Goal: Answer question/provide support

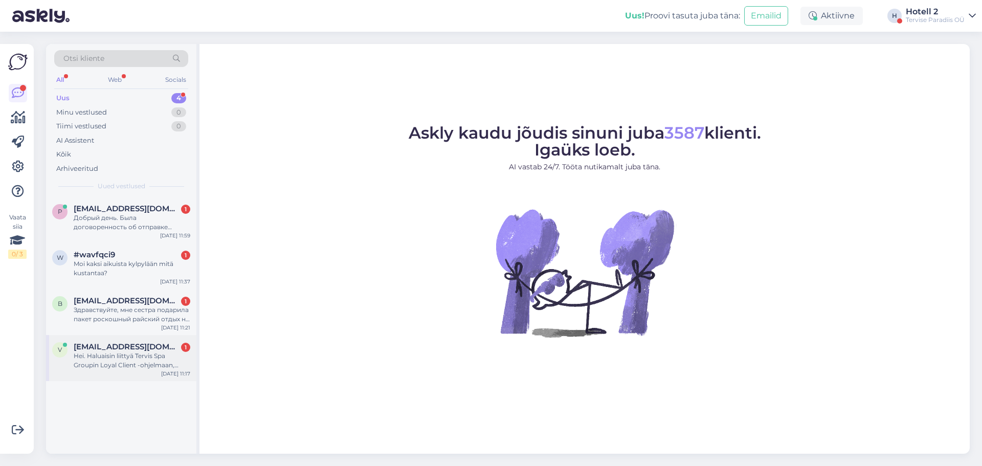
click at [108, 363] on div "Hei. Haluaisin liittyä Tervis Spa Groupin Loyal Client -ohjelmaan, mutta en [PE…" at bounding box center [132, 360] width 117 height 18
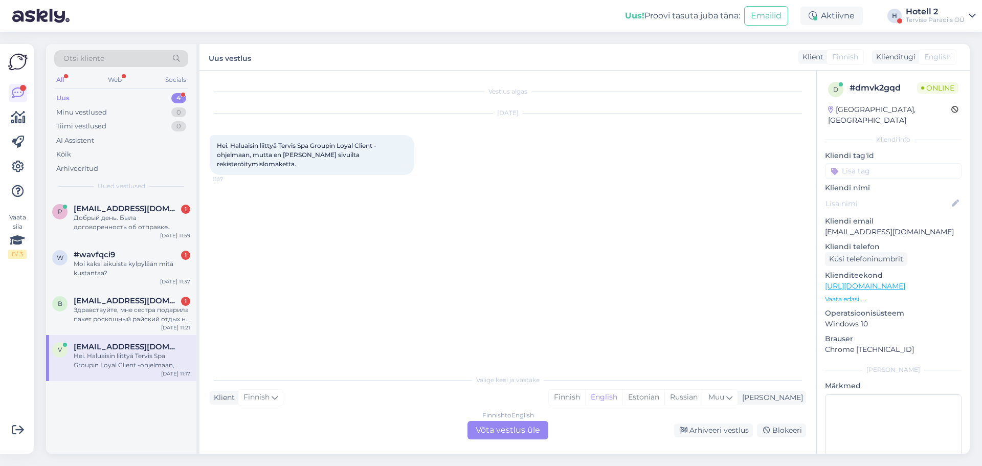
click at [497, 428] on div "Finnish to English Võta vestlus üle" at bounding box center [507, 430] width 81 height 18
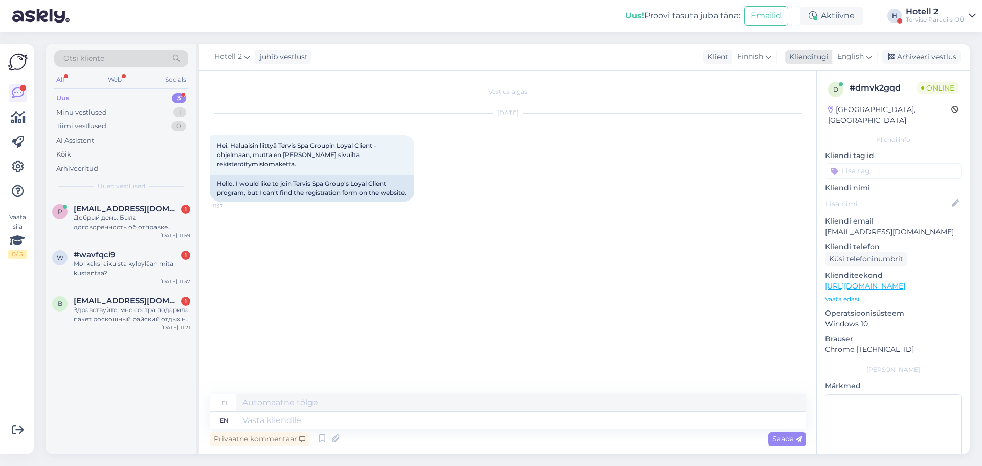
click at [859, 55] on span "English" at bounding box center [850, 56] width 27 height 11
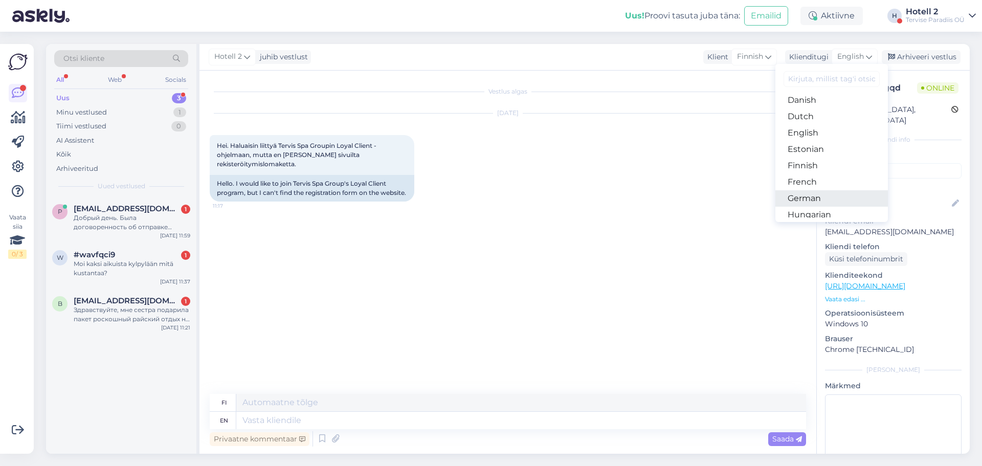
scroll to position [102, 0]
click at [814, 128] on link "Estonian" at bounding box center [831, 131] width 113 height 16
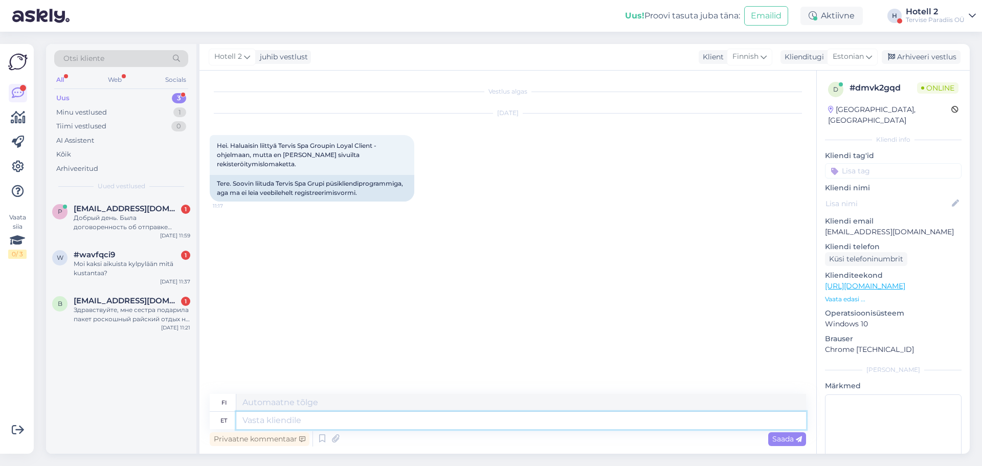
click at [308, 423] on textarea at bounding box center [521, 420] width 570 height 17
type textarea "Tere!"
type textarea "Hei!"
type textarea "Tere! Hetkel"
type textarea "Hei! Tällä hetkellä"
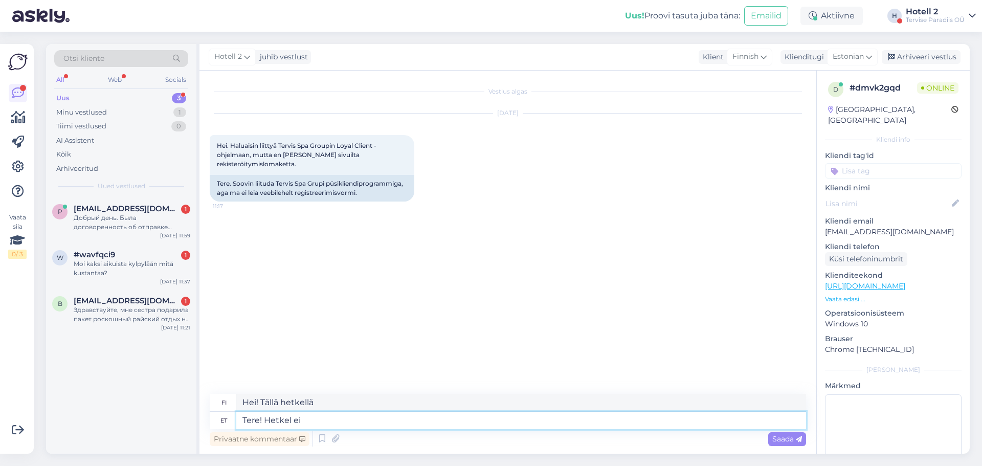
type textarea "Tere! Hetkel ei"
type textarea "Hei! Ei tällä hetkellä"
type textarea "Tere! Hetkel ei ole s"
type textarea "Hei! Ei saatavilla tällä hetkellä"
type textarea "Tere! Hetkel ei [PERSON_NAME] v"
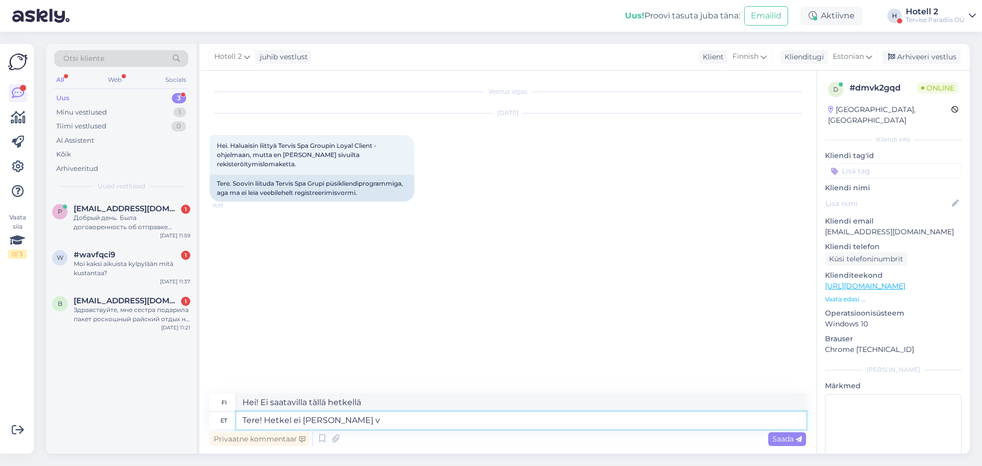
type textarea "Hei! Se ei ole tällä hetkellä saatavilla."
type textarea "Tere! Hetkel ei [PERSON_NAME] võimalust."
type textarea "Hei! Tämä vaihtoehto ei ole tällä hetkellä käytettävissä."
click at [317, 422] on textarea "Tere! Hetkel ei [PERSON_NAME] võimalust." at bounding box center [521, 420] width 570 height 17
click at [316, 422] on textarea "Tere! Hetkel ei [PERSON_NAME] võimalust." at bounding box center [521, 420] width 570 height 17
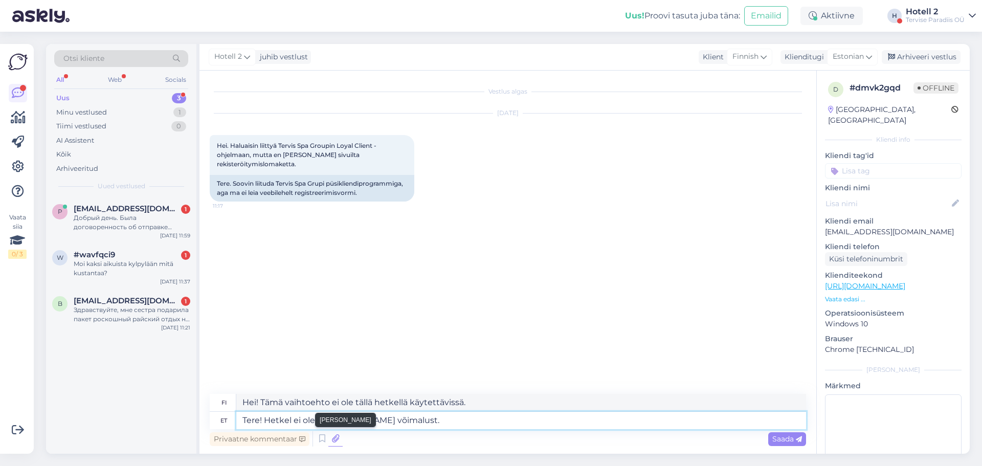
type textarea "Tere! Hetkel ei olegi [PERSON_NAME] võimalust."
type textarea "Hei! Meillä ei ole sitä vaihtoehtoa tällä hetkellä."
click at [476, 418] on textarea "Tere! Hetkel ei olegi [PERSON_NAME] võimalust." at bounding box center [521, 420] width 570 height 17
type textarea "Tere! Hetkel ei olegi [PERSON_NAME] võimalust."
click at [770, 441] on div "Saada" at bounding box center [787, 439] width 38 height 14
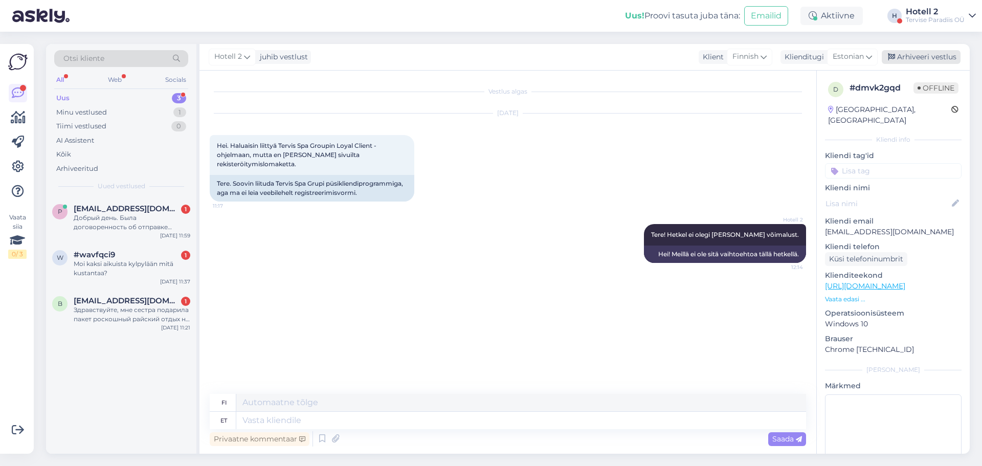
click at [928, 52] on div "Arhiveeri vestlus" at bounding box center [921, 57] width 79 height 14
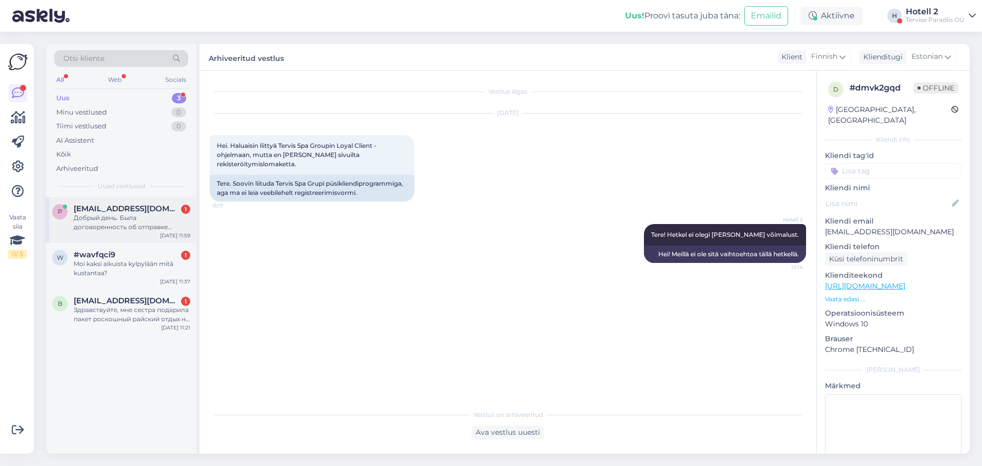
click at [149, 217] on div "Добрый день. Была договоренность об отправке забытого в номере 516 свитера. Нео…" at bounding box center [132, 222] width 117 height 18
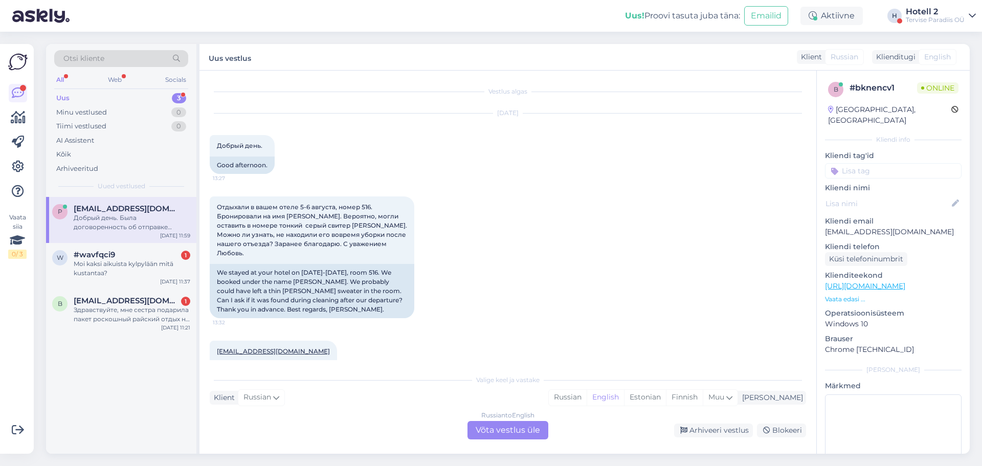
scroll to position [517, 0]
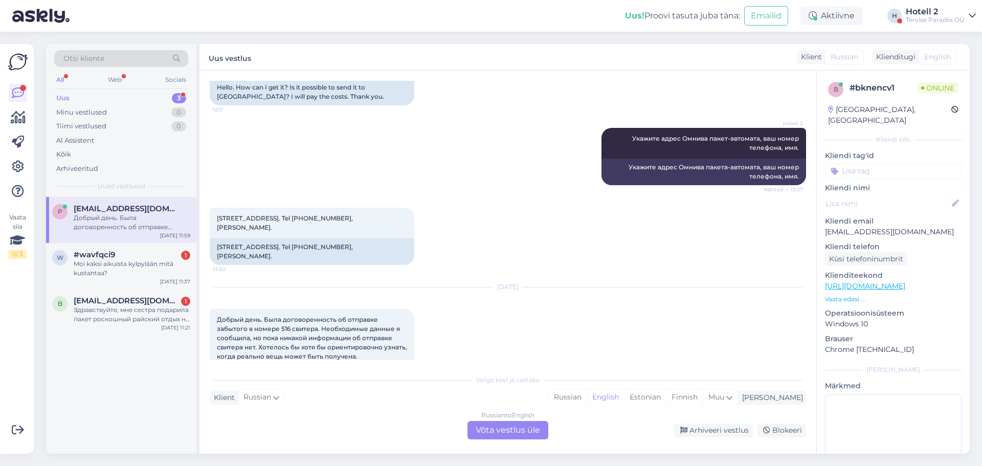
click at [492, 423] on div "Russian to English Võta vestlus üle" at bounding box center [507, 430] width 81 height 18
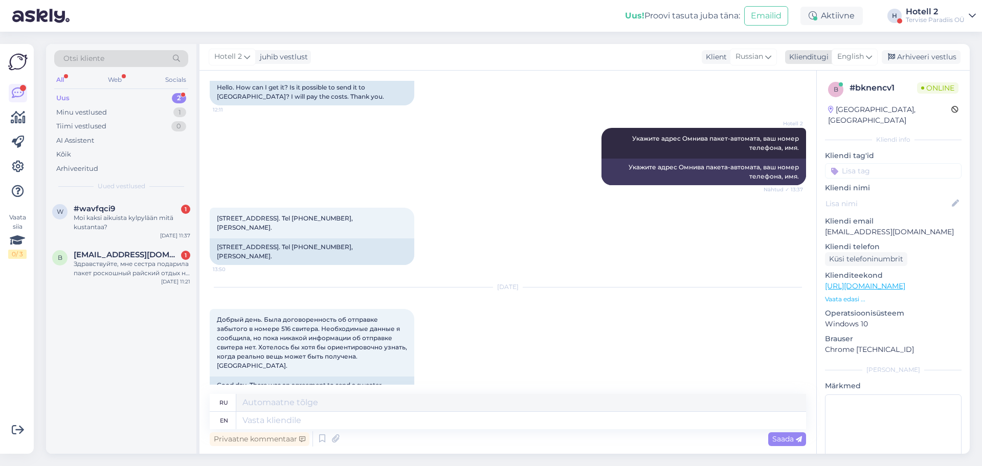
click at [841, 58] on span "English" at bounding box center [850, 56] width 27 height 11
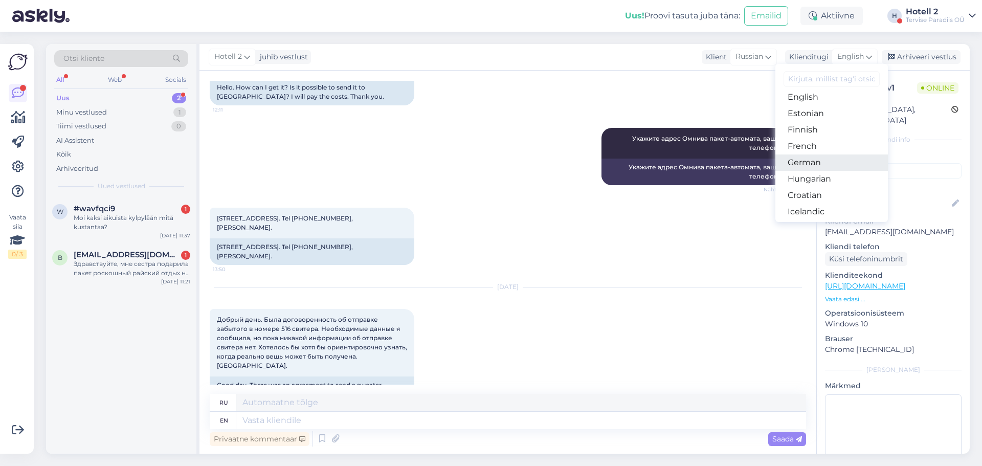
scroll to position [102, 0]
click at [813, 127] on link "Estonian" at bounding box center [831, 131] width 113 height 16
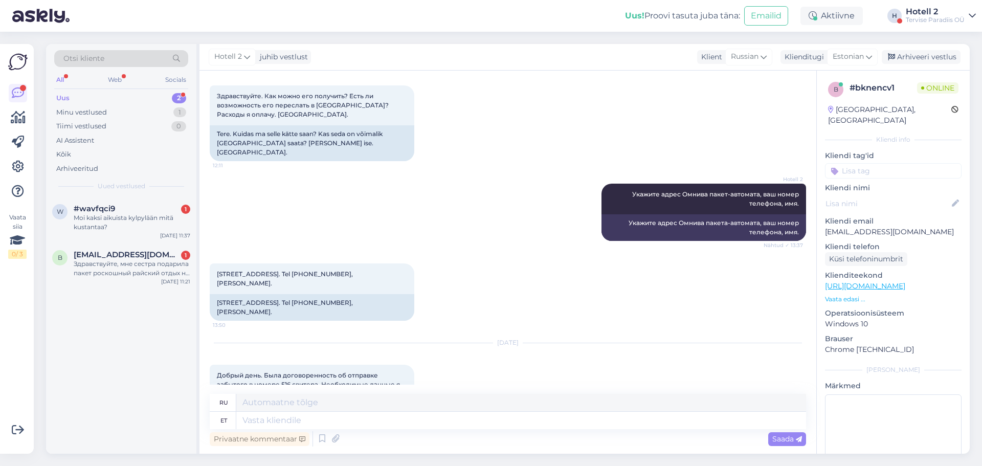
scroll to position [537, 0]
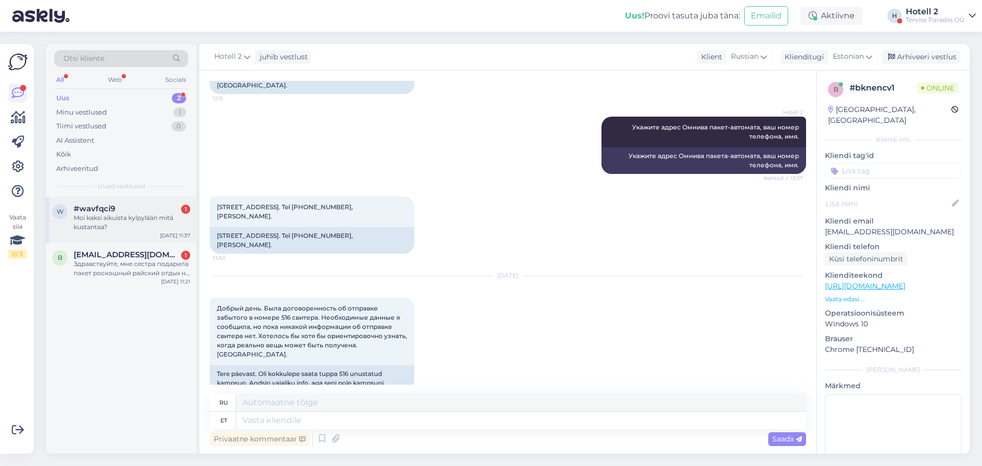
click at [110, 219] on div "Moi kaksi aikuista kylpylään mitä kustantaa?" at bounding box center [132, 222] width 117 height 18
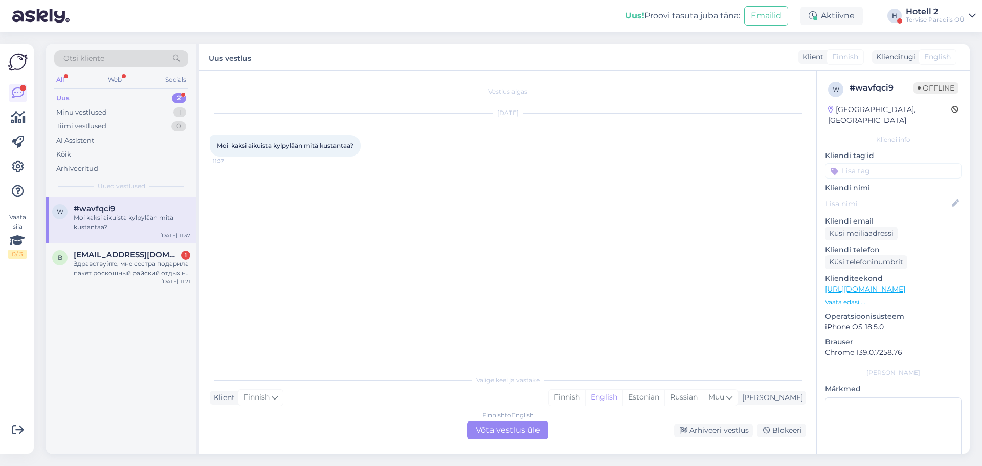
click at [519, 431] on div "Finnish to English Võta vestlus üle" at bounding box center [507, 430] width 81 height 18
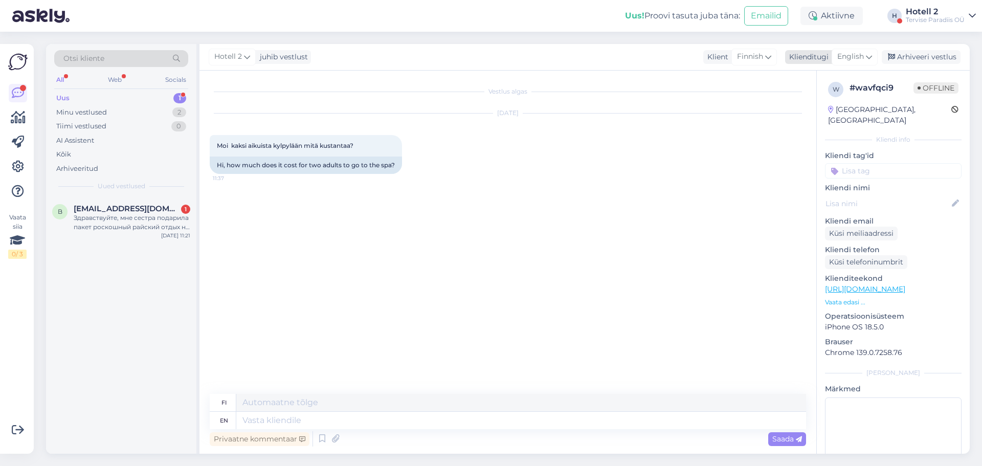
click at [853, 53] on span "English" at bounding box center [850, 56] width 27 height 11
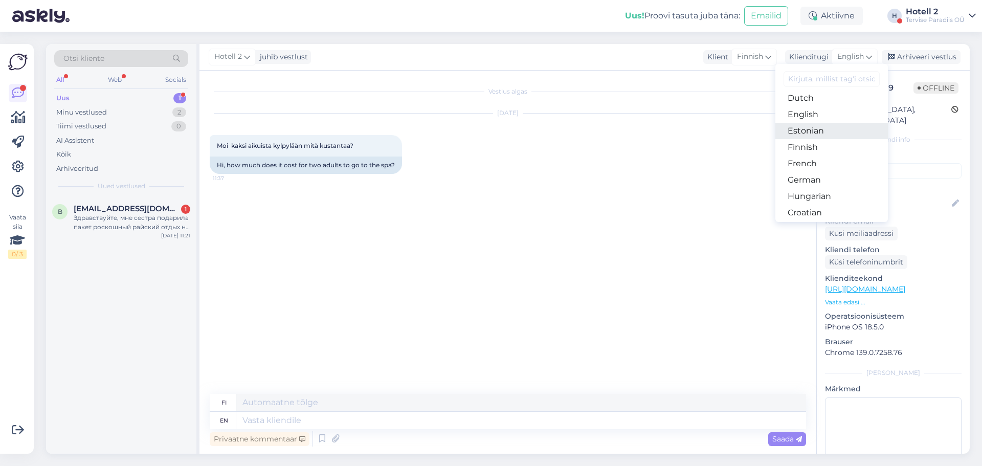
click at [816, 131] on link "Estonian" at bounding box center [831, 131] width 113 height 16
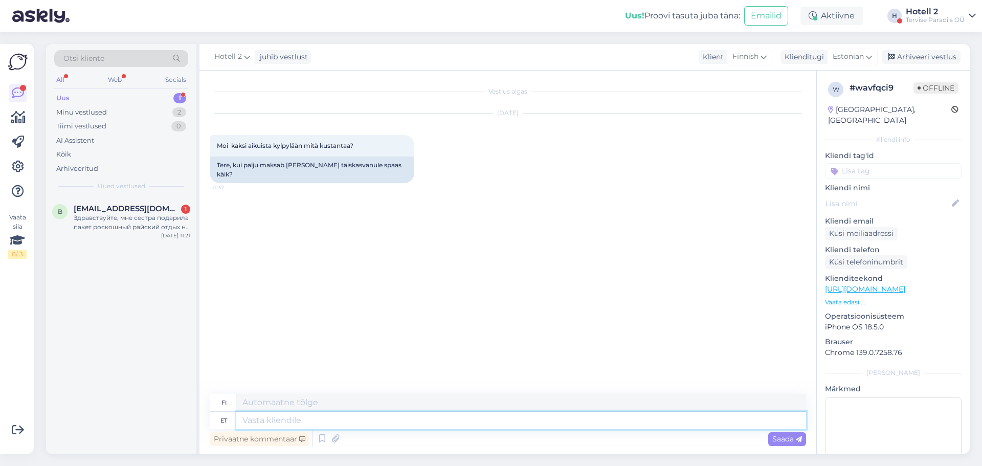
click at [333, 420] on textarea at bounding box center [521, 420] width 570 height 17
type textarea "Palun"
type textarea "Ole hyvä"
type textarea "Palun helistage t"
type textarea "Soita."
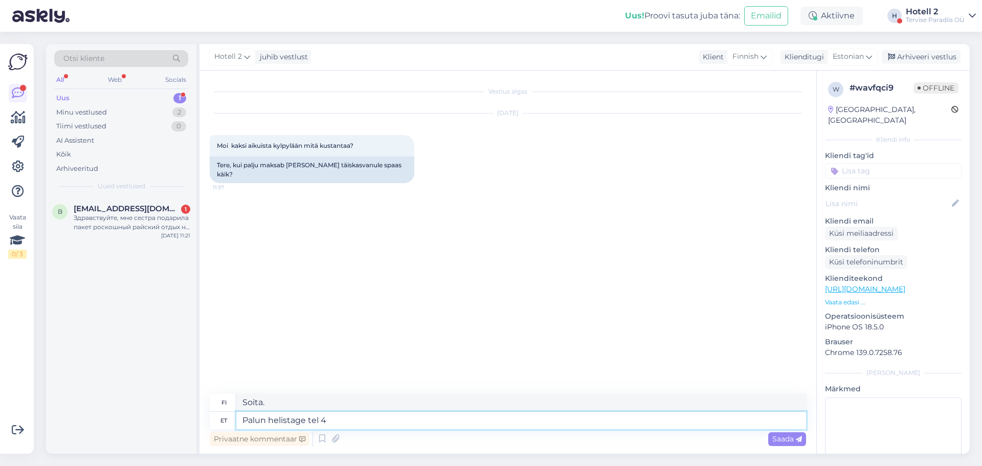
type textarea "Palun helistage tel 44"
type textarea "Soita numeroon 44"
type textarea "Palun helistage tel 44 51"
type textarea "Soita numeroon 44 51"
type textarea "Palun helistage tel [PHONE_NUMBER]"
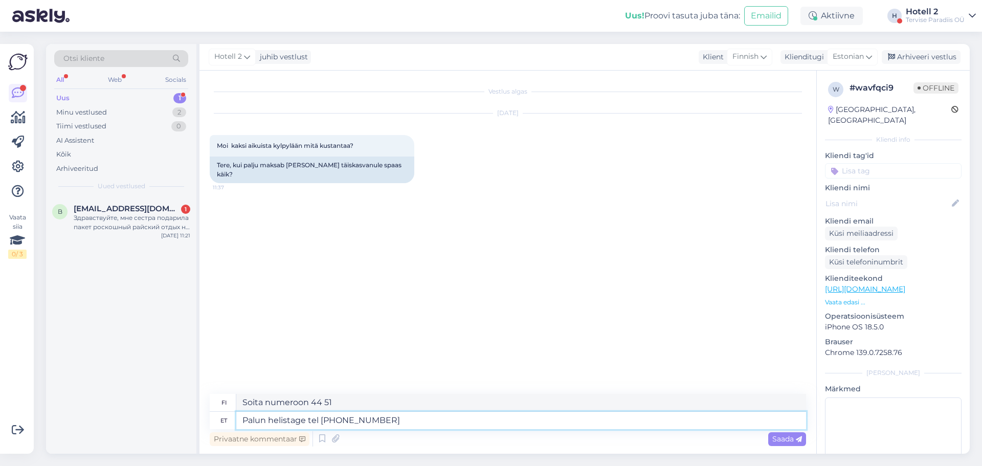
type textarea "Soita numeroon 44 51 666"
click at [308, 416] on textarea "Palun helistage tel [PHONE_NUMBER]" at bounding box center [521, 420] width 570 height 17
type textarea "Palun helistage veekestel 44 51 666"
type textarea "Soita numeroon 44 51 666"
type textarea "Palun helistage veekesktel 44 51 666"
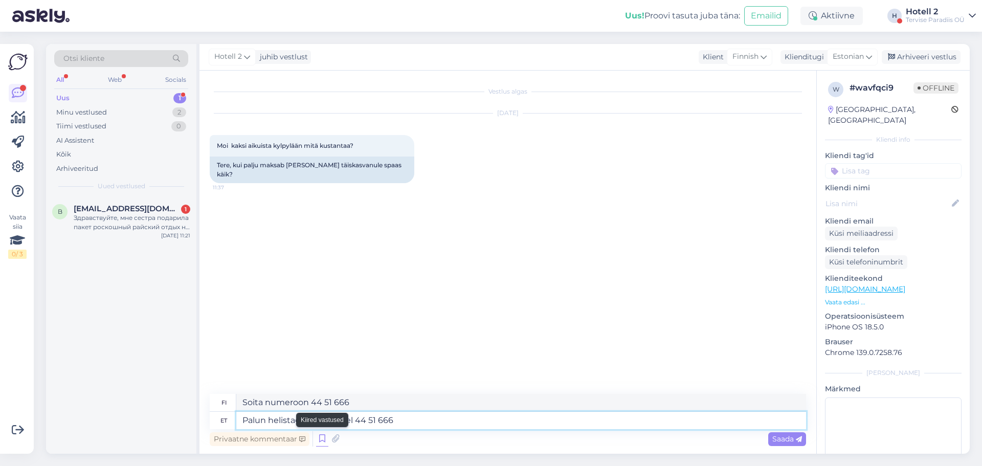
type textarea "Hätätilanteissa soita numeroon 44 51 666."
type textarea "Palun helistage veekeskutel 44 51 666"
type textarea "Soita vesikeskukseen numeroon 44 51 666"
type textarea "Palun helistage veekeskustel 44 51 666"
type textarea "Soita vesikeskuksiin numeroon 44 51 666"
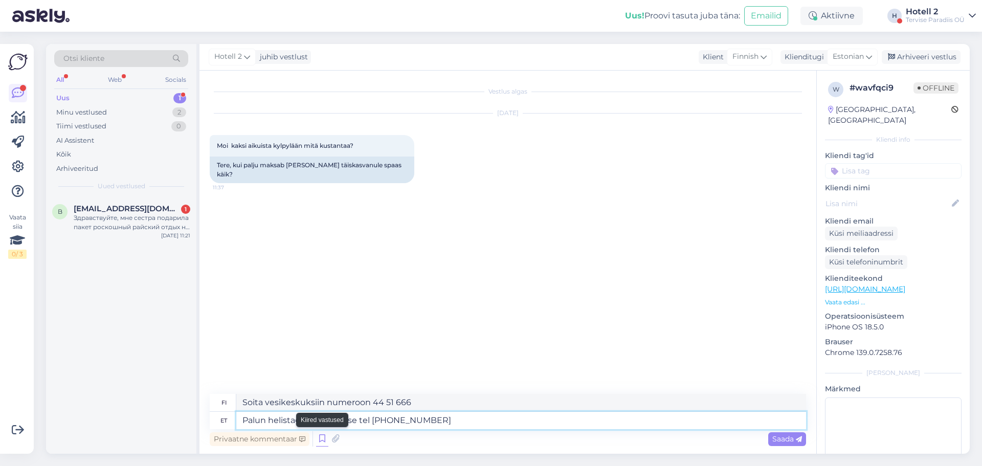
type textarea "Palun helistage veekeskuse ttel 44 51 666"
type textarea "Soita vesikeskukseen numeroon 44 51 666"
type textarea "Palun helistage veekeskuse teletel 44 51 666"
type textarea "Soita vesikeskukseen numeroon 44 51 666"
type textarea "Palun helistage veekeskuse telefotel 44 51 666"
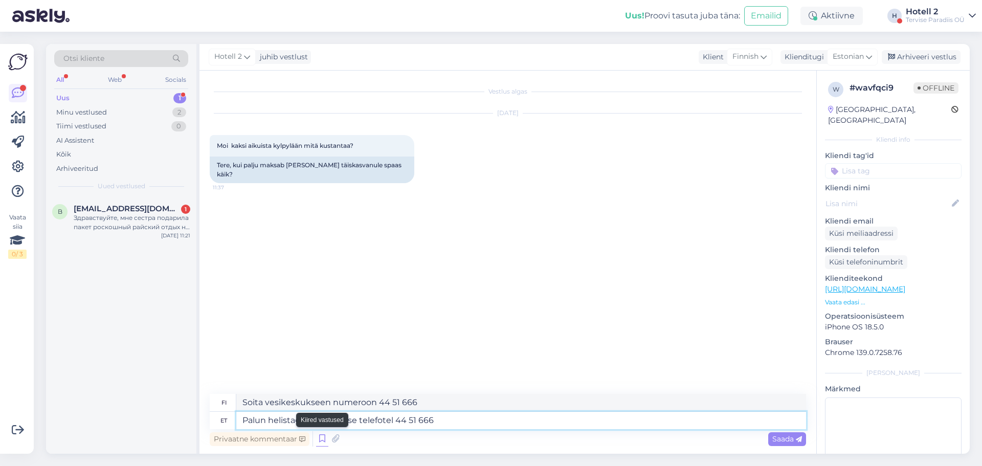
type textarea "Soita vesikeskuksen puhelinnumeroon 44 51 666"
type textarea "Palun helistage veekeskuse teleftel 44 51 666"
type textarea "Soita vesikeskukseen numeroon 44 51 666"
type textarea "Palun helistage veekeskuse tetel 44 51 666"
type textarea "Soitathan vesipuiston telttoihin numeroon 44 51 666."
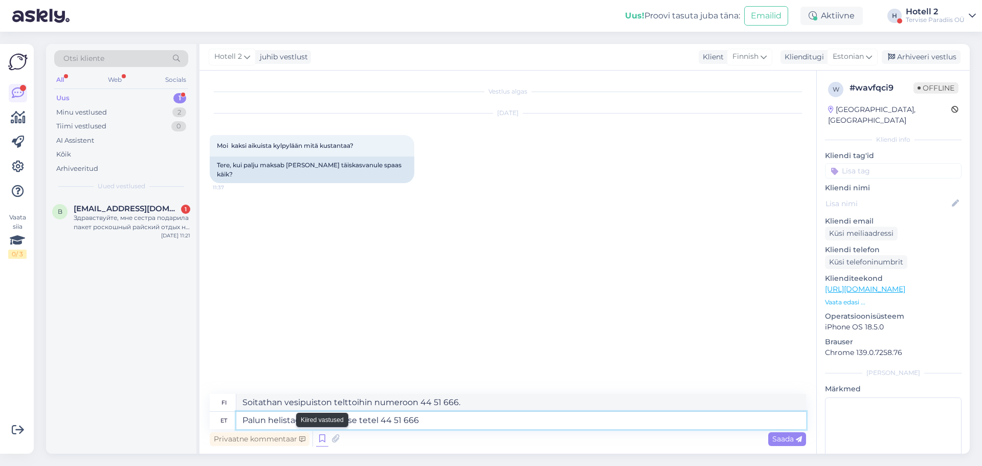
type textarea "Palun helistage veekeskuse ttel 44 51 666"
type textarea "Soita vesikeskukseen numeroon 44 51 666"
type textarea "Palun helistage veekeskuse numbrile tel [PHONE_NUMBER]"
click at [520, 358] on div "Vestlus algas [DATE] Moi kaksi aikuista kylpylään mitä kustantaa? 11:37 Tere, k…" at bounding box center [513, 233] width 606 height 304
click at [788, 439] on span "Saada" at bounding box center [787, 438] width 30 height 9
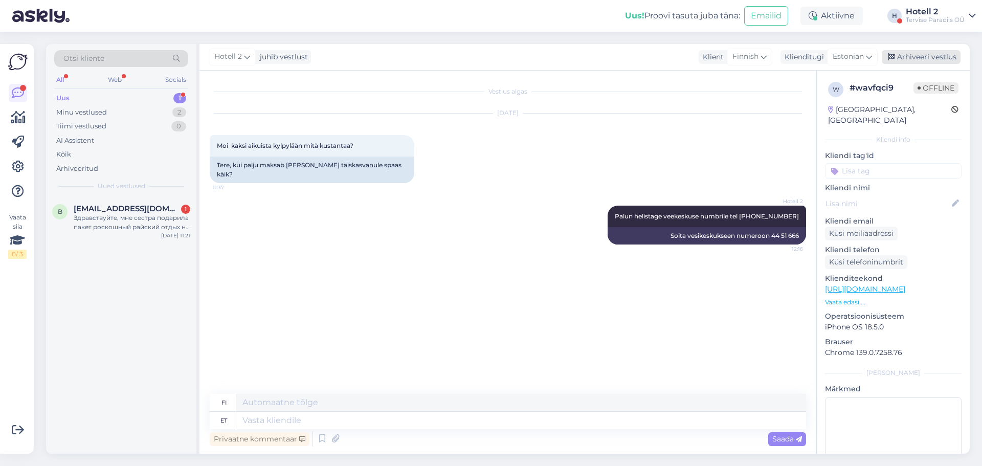
click at [922, 55] on div "Arhiveeri vestlus" at bounding box center [921, 57] width 79 height 14
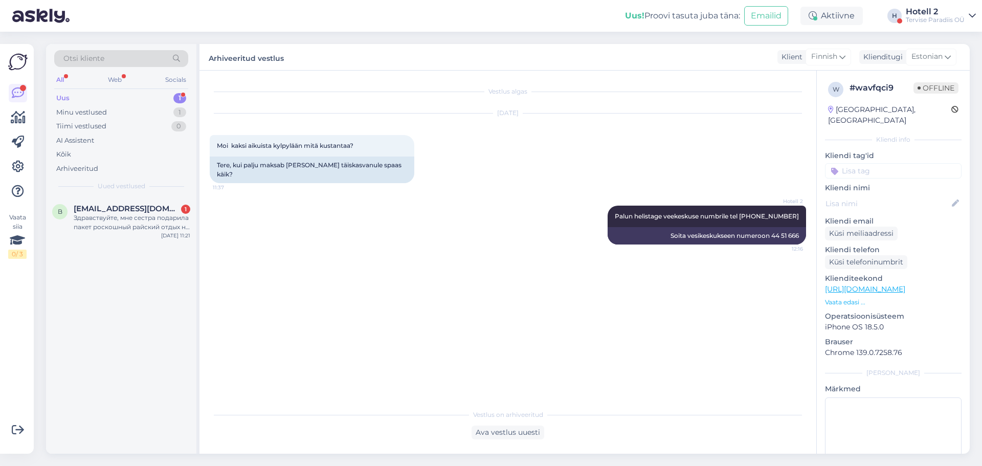
click at [115, 95] on div "Uus 1" at bounding box center [121, 98] width 134 height 14
click at [109, 111] on div "Minu vestlused 1" at bounding box center [121, 112] width 134 height 14
click at [124, 97] on div "Uus 1" at bounding box center [121, 98] width 134 height 14
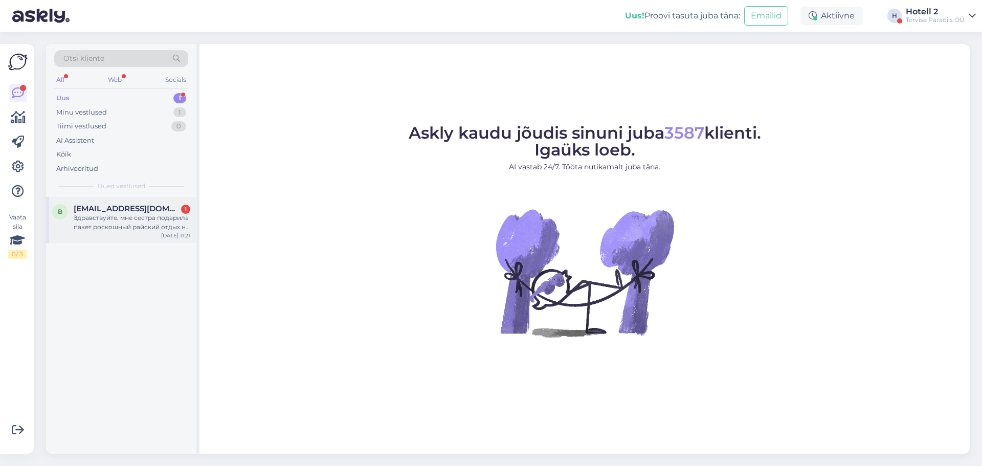
click at [107, 224] on div "Здравствуйте, мне сестра подарила пакет роскошный райский отдых на 2 ночи. Приб…" at bounding box center [132, 222] width 117 height 18
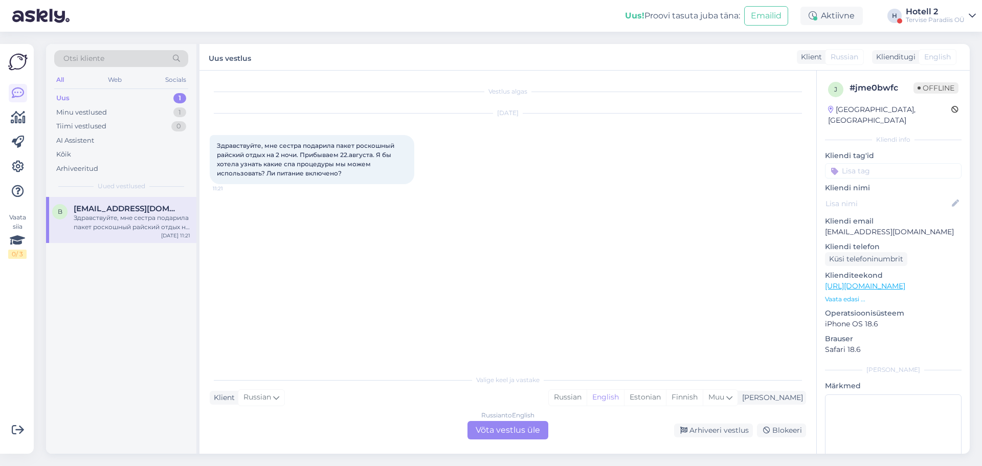
click at [521, 426] on div "Russian to English Võta vestlus üle" at bounding box center [507, 430] width 81 height 18
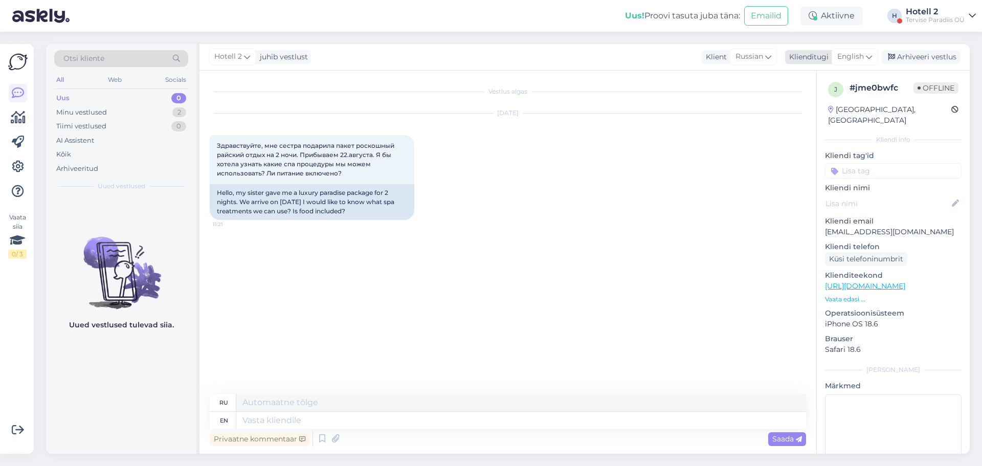
click at [851, 52] on span "English" at bounding box center [850, 56] width 27 height 11
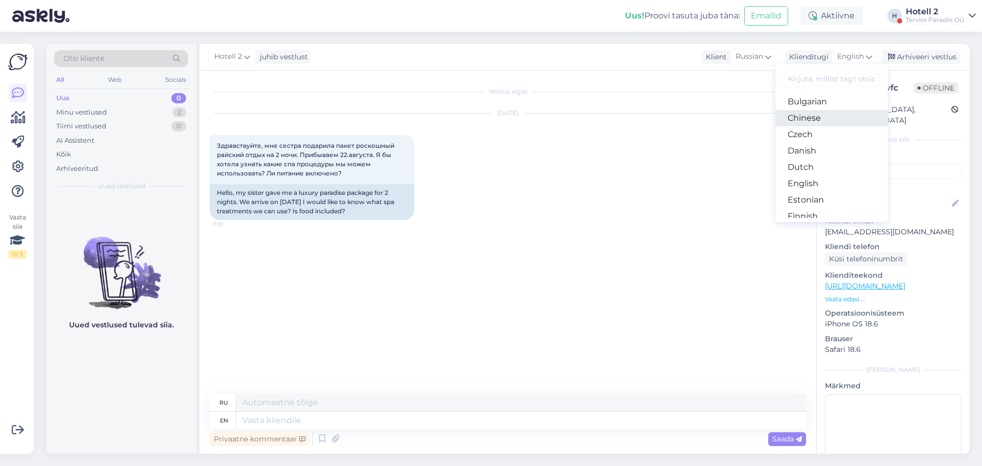
scroll to position [51, 0]
click at [816, 181] on link "Estonian" at bounding box center [831, 182] width 113 height 16
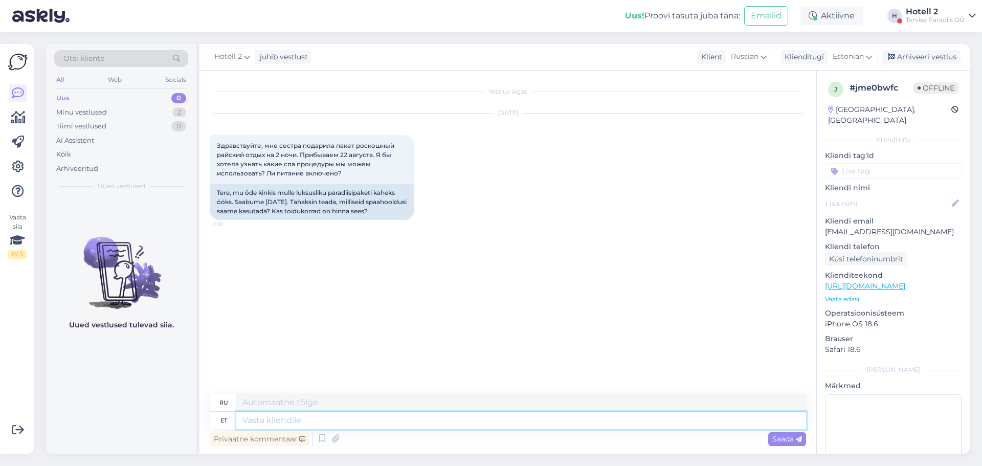
click at [332, 420] on textarea at bounding box center [521, 420] width 570 height 17
type textarea "Tere,"
type textarea "Привет"
type textarea "Tere,"
type textarea "Привет,"
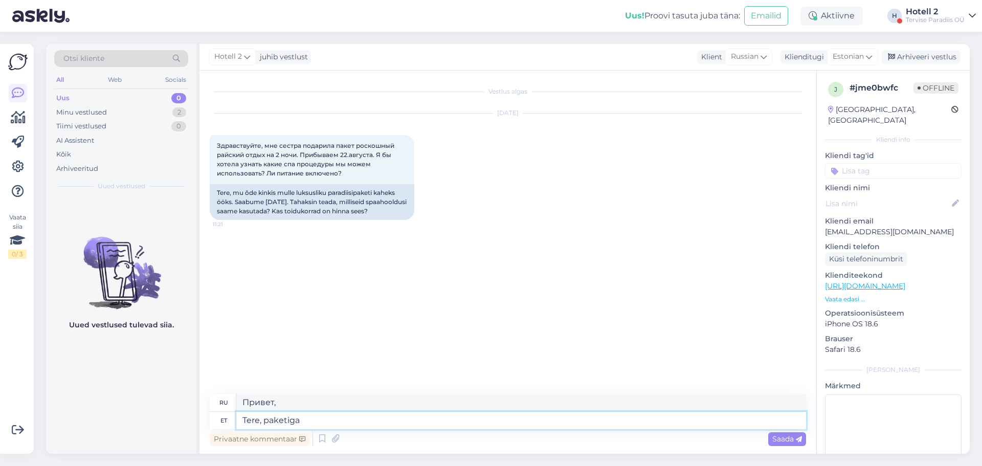
type textarea "Tere, paketiga s"
type textarea "Привет, с посылкой"
type textarea "Tere, paketiga saab t"
type textarea "Здравствуйте, в комплект входит:"
type textarea "Tere, paketiga saab tutvuda m"
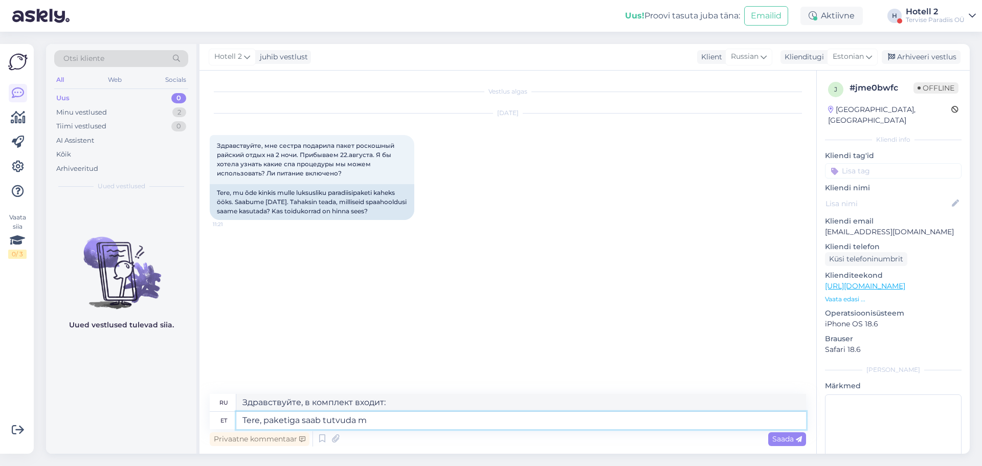
type textarea "Здравствуйте, вы можете просмотреть посылку."
type textarea "Tere, paketiga saab tutvuda meie"
type textarea "Здравствуйте, вы можете просмотреть посылку на нашем сайте."
type textarea "Tere, paketiga saab tutvuda meie kodulehel"
type textarea "Здравствуйте, вы можете просмотреть комплект на нашем сайте."
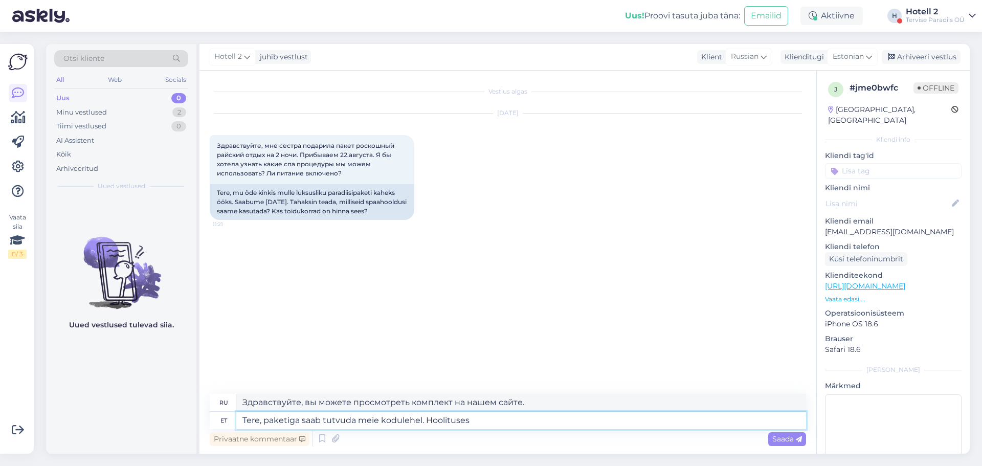
type textarea "Tere, paketiga saab tutvuda meie kodulehel. Hoolitusese"
type textarea "Здравствуйте, вы можете посмотреть посылку на нашем сайте. На попечении"
type textarea "Tere, paketiga saab tutvuda meie kodulehel. Hoolitusesed"
type textarea "Здравствуйте, вы можете ознакомиться с пакетом услуг на нашем сайте."
type textarea "Tere, paketiga saab tutvuda meie kodulehel. Hoolituse"
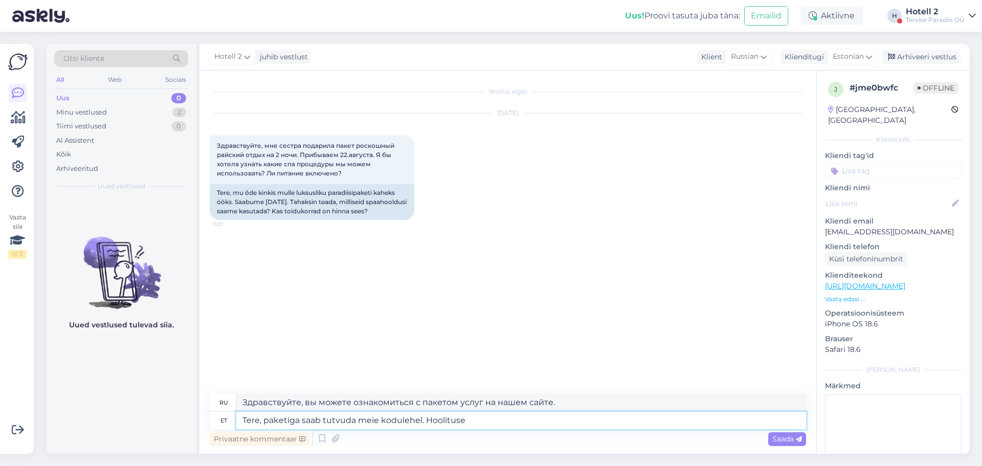
type textarea "Здравствуйте, вы можете посмотреть пакет на нашем сайте. Уход"
type textarea "Tere, paketiga saab tutvuda meie kodulehel. Hoolitused"
type textarea "Здравствуйте, вы можете ознакомиться с пакетом услуг на нашем сайте."
type textarea "Tere, paketiga saab tutvuda meie kodulehel. Hoolituste ko"
type textarea "Здравствуйте, вы можете ознакомиться с пакетом услуг на нашем сайте. Компания п…"
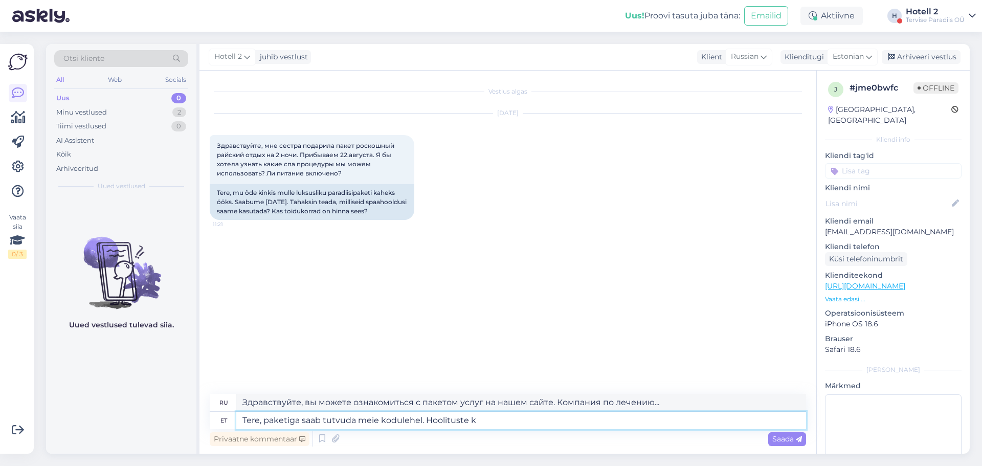
type textarea "Tere, paketiga saab tutvuda meie kodulehel. Hoolituste"
type textarea "Здравствуйте, вы можете ознакомиться с пакетом услуг на нашем сайте."
type textarea "Tere, paketiga saab tutvuda meie kodulehel. Hoolituste ja va"
type textarea "Здравствуйте, вы можете ознакомиться с пакетом услуг на нашем сайте. Процедуры и"
type textarea "Tere, paketiga saab tutvuda meie kodulehel. Hoolituste ja vabade a"
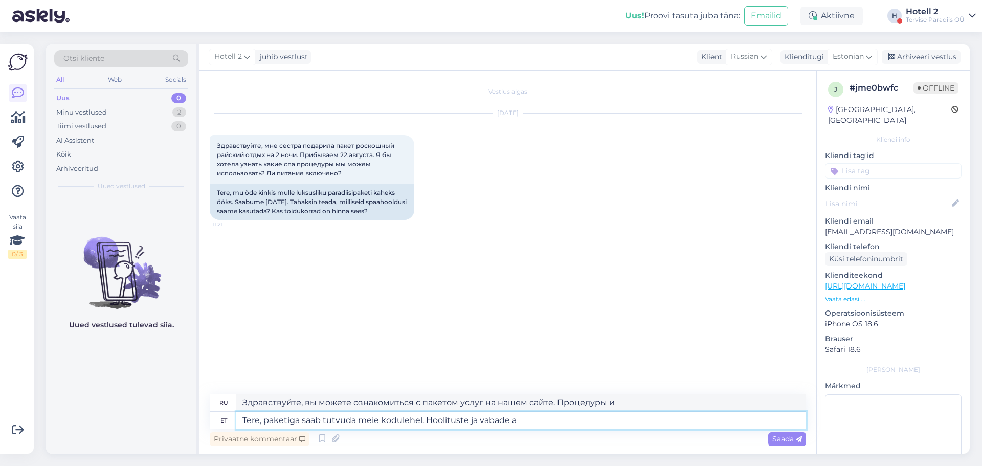
type textarea "Здравствуйте! Вы можете ознакомиться с пакетом услуг на нашем сайте. Процедуры …"
type textarea "Tere, paketiga saab tutvuda meie kodulehel. Hoolituste ja vabade aega"
type textarea "Здравствуйте! Вы можете ознакомиться с пакетом услуг на нашем сайте. Лечение и …"
type textarea "Tere, paketiga saab tutvuda meie kodulehel. Hoolituste ja vabade aegade"
type textarea "Здравствуйте! Вы можете ознакомиться с пакетом услуг на нашем сайте. Процедуры …"
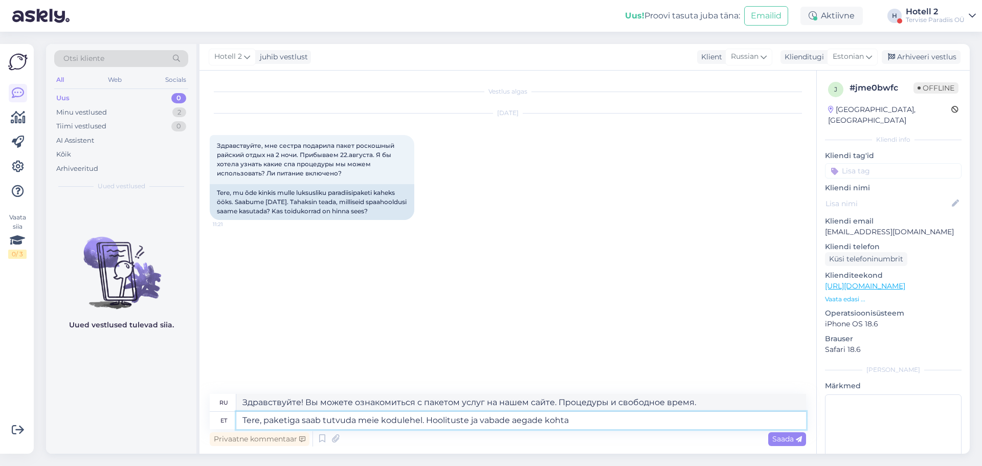
type textarea "Tere, paketiga saab tutvuda meie kodulehel. Hoolituste ja vabade aegade kohta s"
type textarea "Здравствуйте! Вы можете ознакомиться с пакетом услуг на нашем сайте. Информация…"
type textarea "Tere, paketiga saab tutvuda meie kodulehel. Hoolituste ja vabade aegade kohta s…"
type textarea "Здравствуйте! Вы можете ознакомиться с пакетом услуг на нашем сайте. Там вы най…"
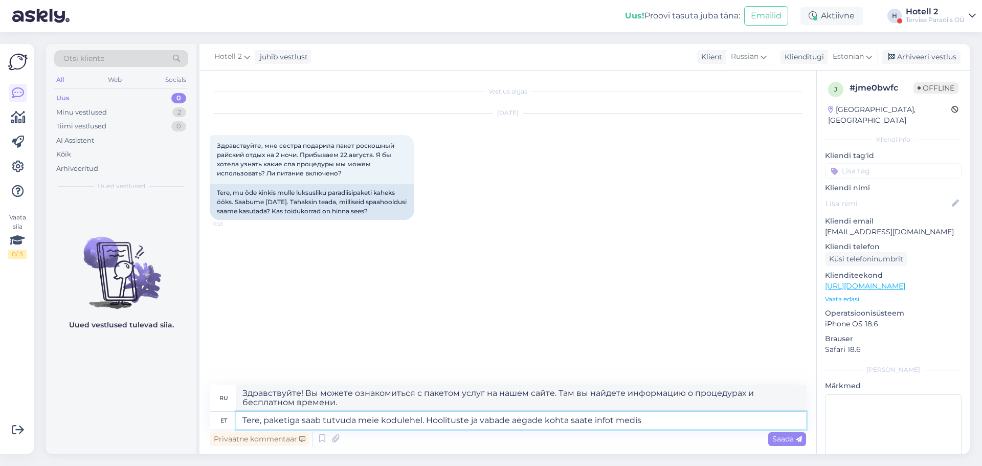
type textarea "Tere, paketiga saab tutvuda meie kodulehel. Hoolituste ja vabade aegade kohta s…"
type textarea "Здравствуйте! Подробнее о пакете можно узнать на нашем сайте. Информацию о проц…"
type textarea "Tere, paketiga saab tutvuda meie kodulehel. Hoolituste ja vabade aegade kohta s…"
type textarea "Здравствуйте! Вы можете ознакомиться с пакетом на нашем сайте. Информацию о про…"
type textarea "Tere, paketiga saab tutvuda meie kodulehel. Hoolituste ja vabade aegade kohta s…"
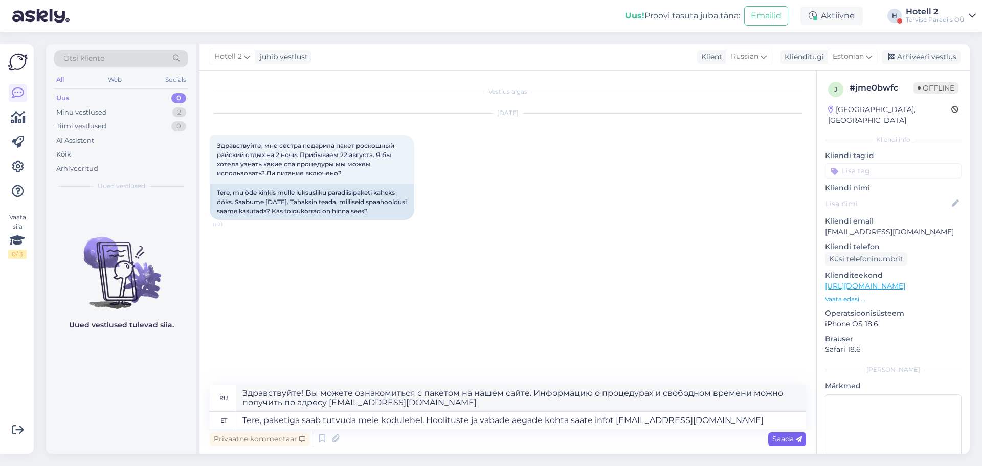
click at [786, 435] on span "Saada" at bounding box center [787, 438] width 30 height 9
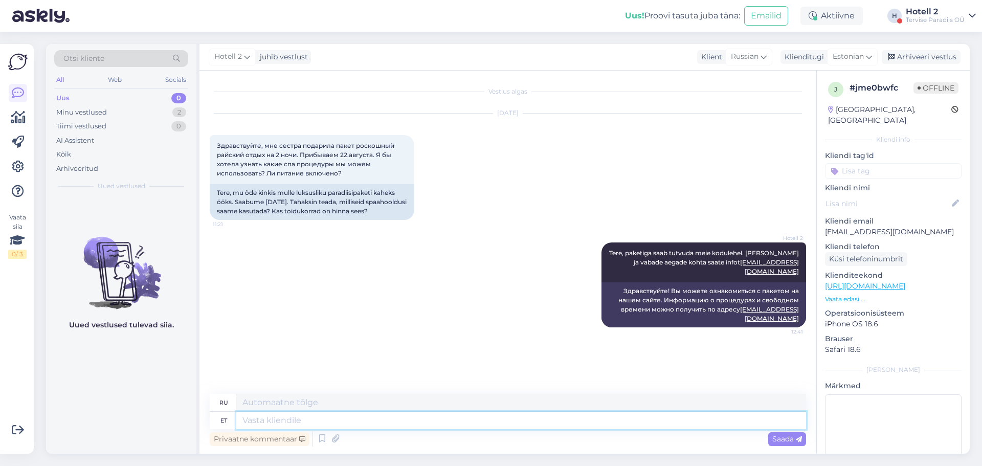
click at [293, 419] on textarea at bounding box center [521, 420] width 570 height 17
paste textarea "https://terviseparadiis.ee/en/package/luxurious-paradise-holiday/"
type textarea "https://terviseparadiis.ee/en/package/luxurious-paradise-holiday/"
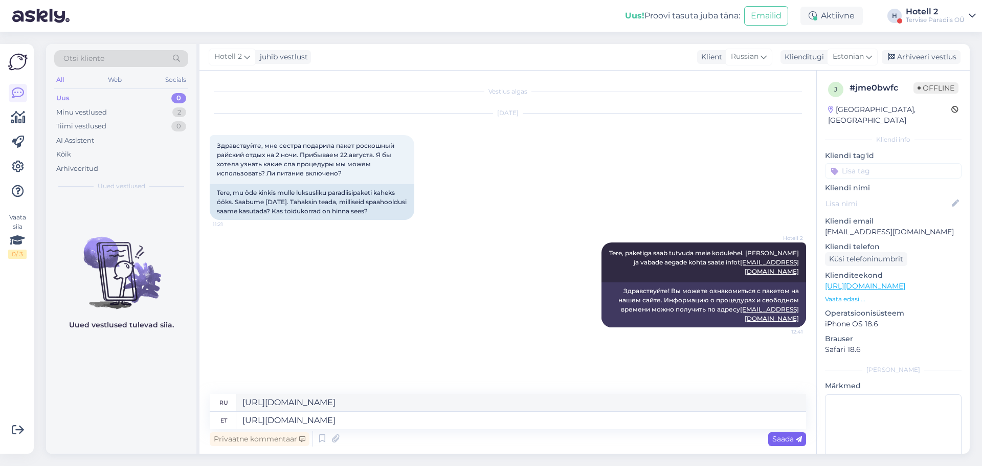
click at [781, 440] on span "Saada" at bounding box center [787, 438] width 30 height 9
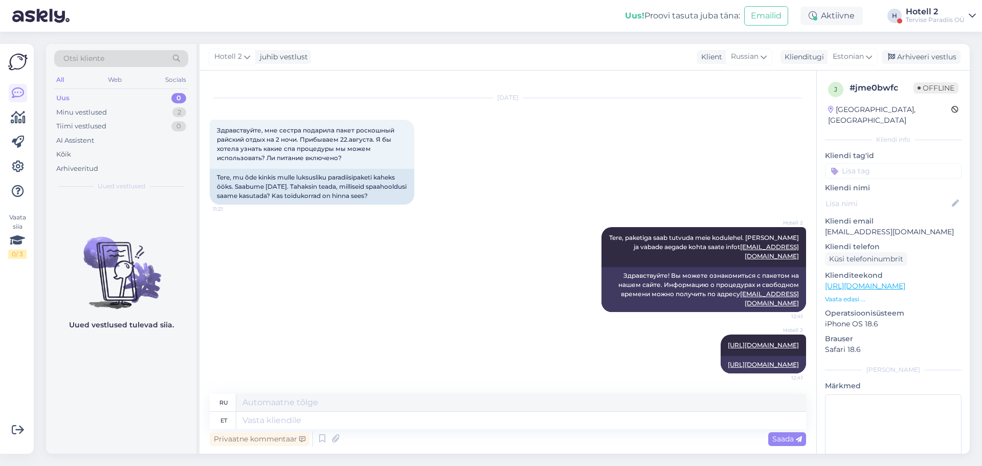
click at [477, 242] on div "Hotell 2 Tere, paketiga saab tutvuda meie kodulehel. Hoolituste ja vabade aegad…" at bounding box center [508, 269] width 596 height 107
click at [911, 59] on div "Arhiveeri vestlus" at bounding box center [921, 57] width 79 height 14
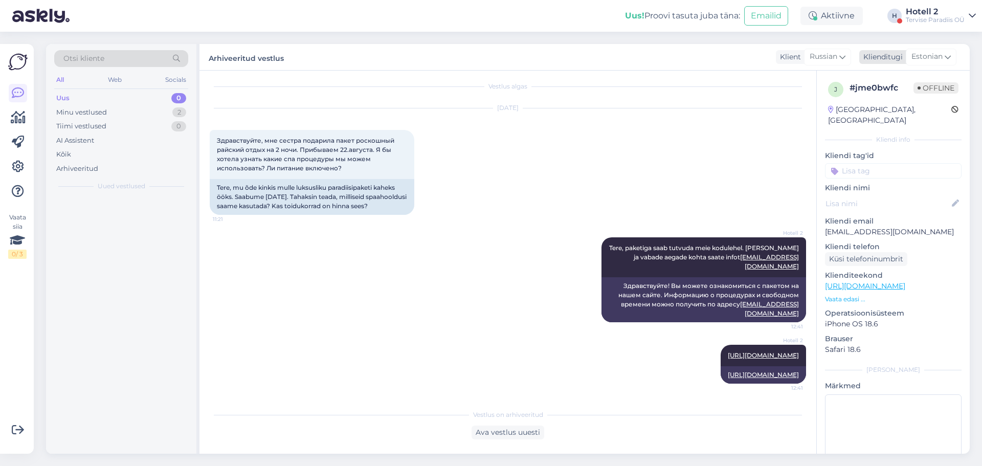
scroll to position [14, 0]
